Goal: Check status: Check status

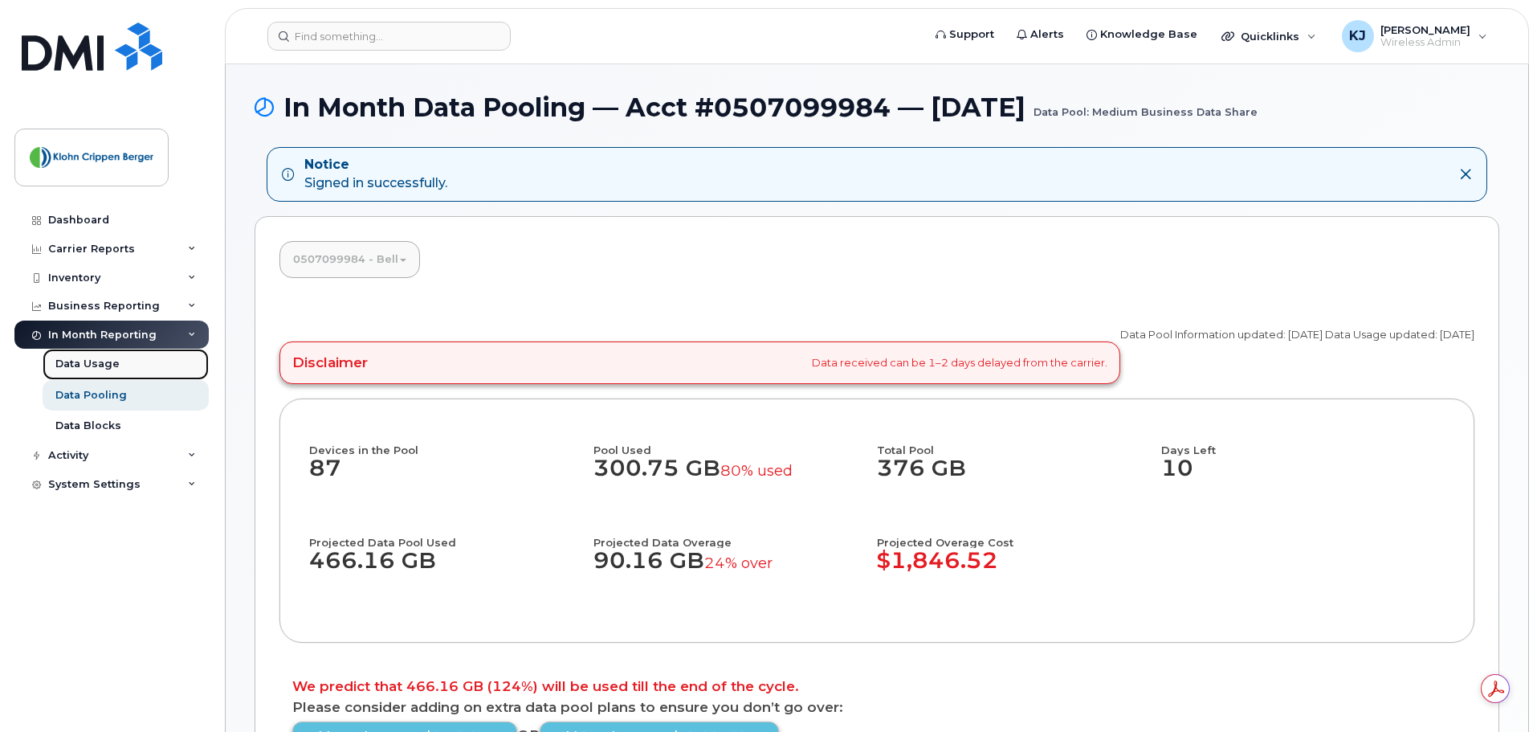
click at [100, 364] on div "Data Usage" at bounding box center [87, 364] width 64 height 14
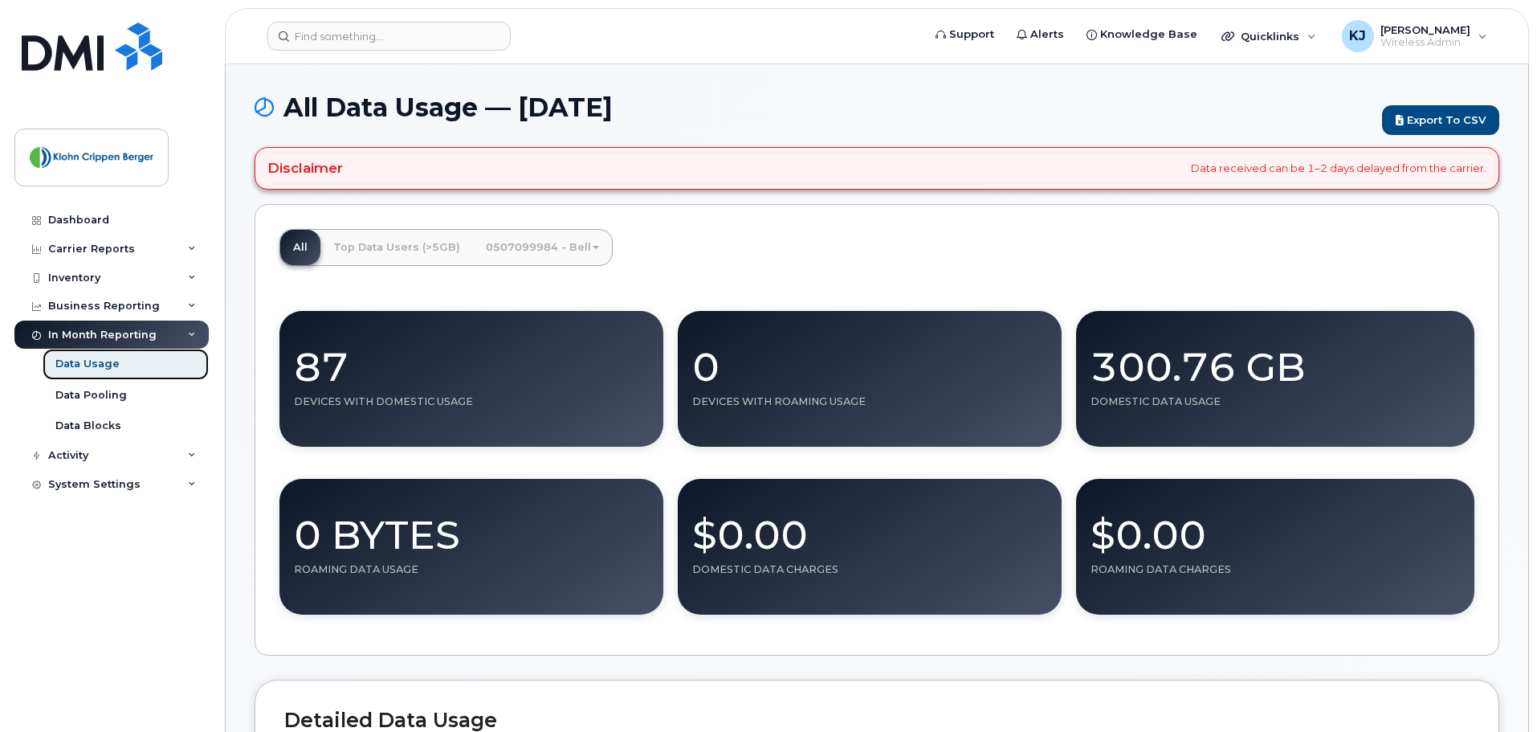
click at [78, 362] on div "Data Usage" at bounding box center [87, 364] width 64 height 14
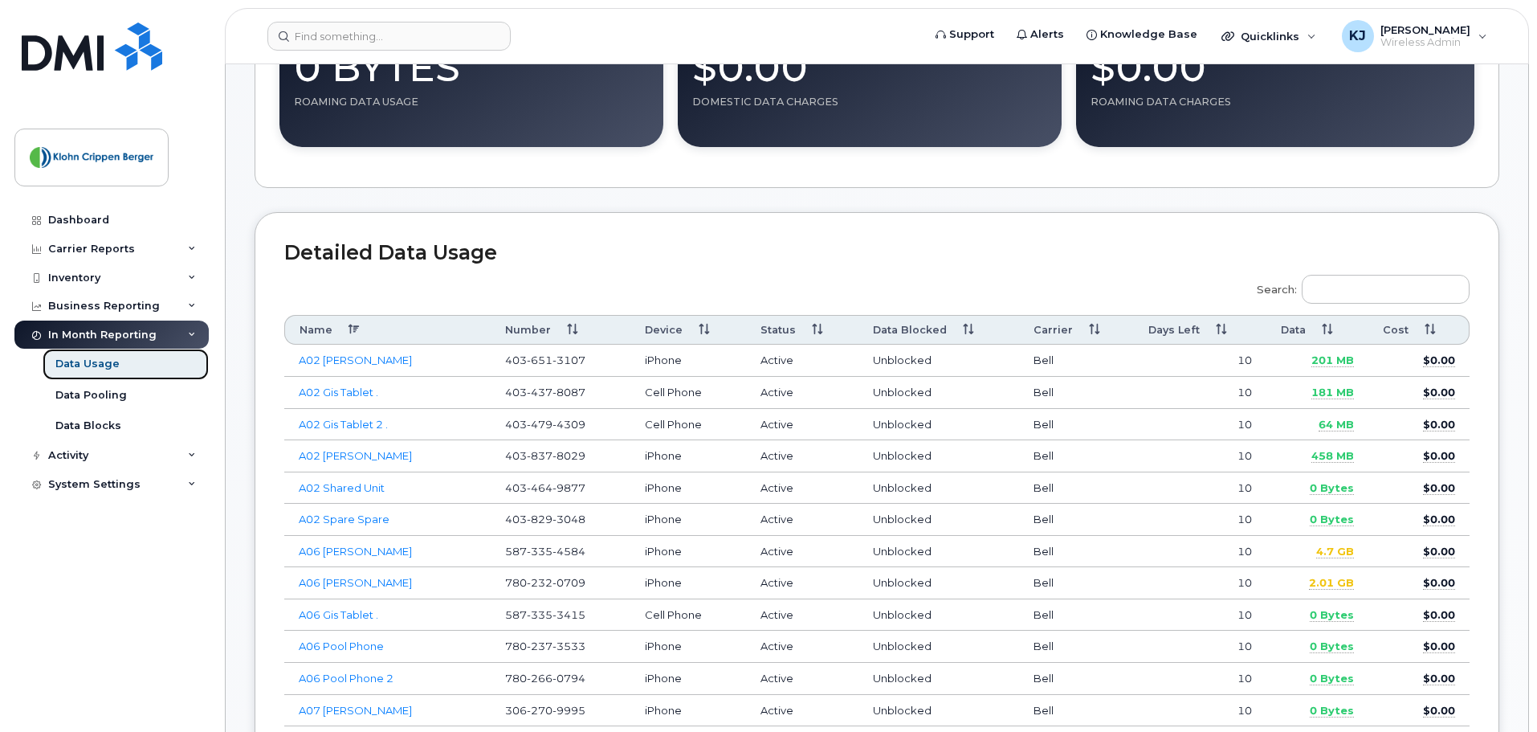
scroll to position [482, 0]
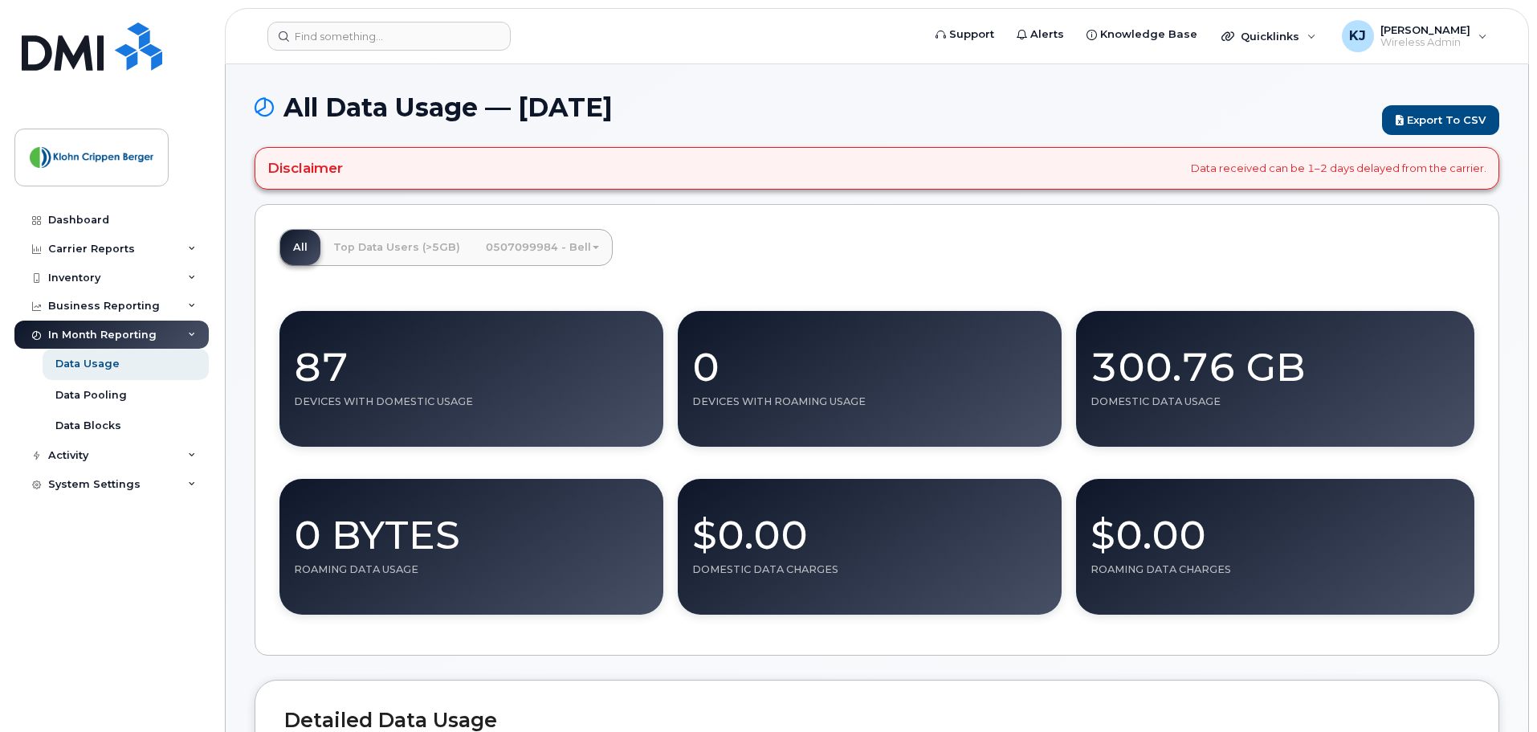
scroll to position [482, 0]
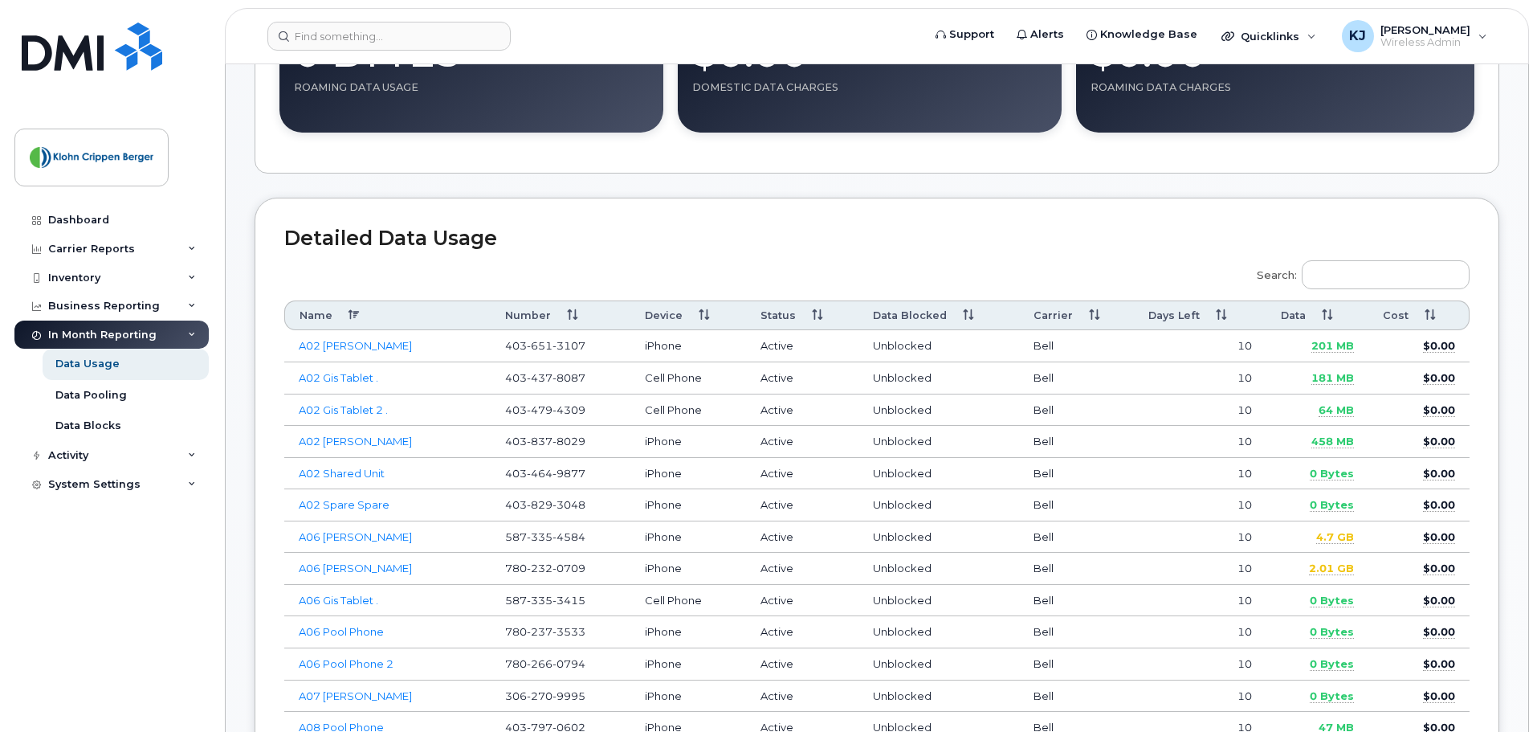
click at [1314, 315] on th "Data" at bounding box center [1317, 315] width 102 height 30
